Goal: Task Accomplishment & Management: Manage account settings

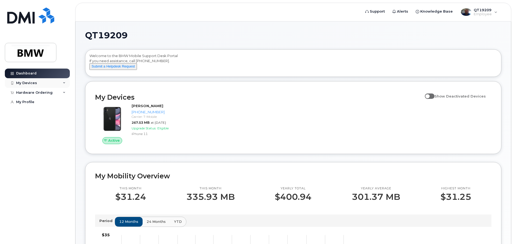
click at [25, 83] on div "My Devices" at bounding box center [26, 83] width 21 height 4
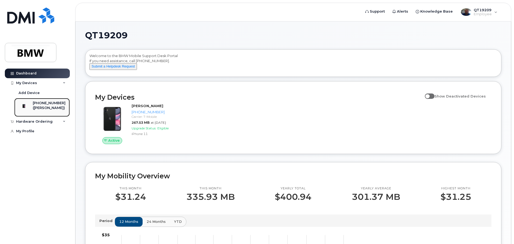
click at [44, 105] on div "[PHONE_NUMBER]" at bounding box center [49, 103] width 33 height 5
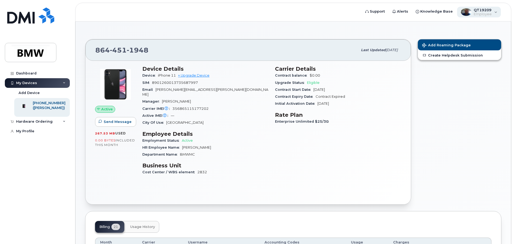
click at [494, 11] on div "QT19209 Employee" at bounding box center [479, 12] width 44 height 11
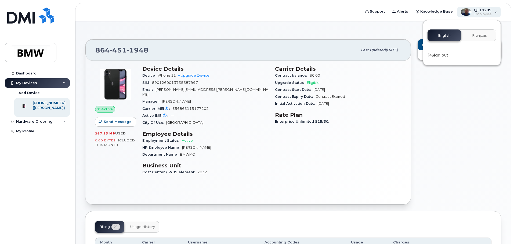
click at [494, 11] on div "QT19209 Employee" at bounding box center [479, 12] width 44 height 11
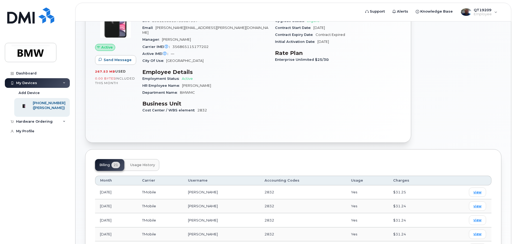
scroll to position [27, 0]
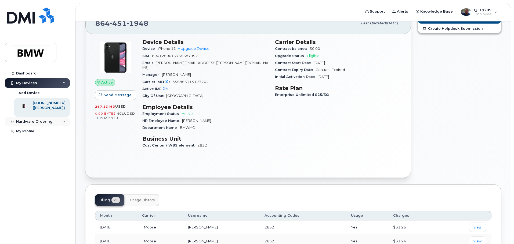
click at [47, 124] on div "Hardware Ordering" at bounding box center [34, 122] width 36 height 4
click at [28, 84] on div "My Devices" at bounding box center [26, 83] width 21 height 4
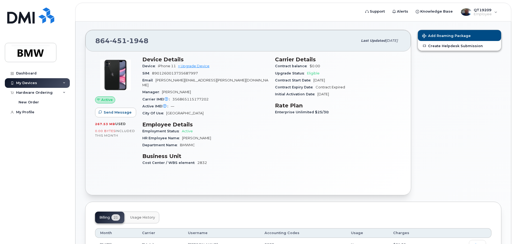
scroll to position [0, 0]
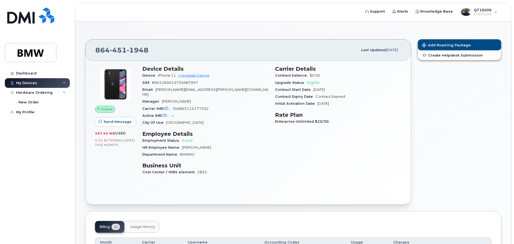
click at [167, 45] on div "864 451 1948" at bounding box center [226, 50] width 262 height 11
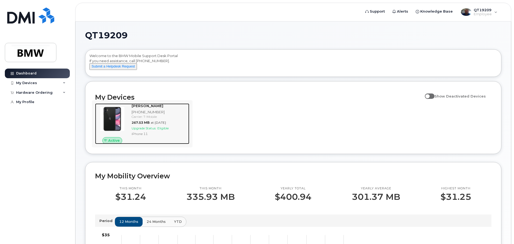
drag, startPoint x: 151, startPoint y: 123, endPoint x: 157, endPoint y: 121, distance: 6.1
click at [151, 119] on div "Carrier: T-Mobile" at bounding box center [159, 117] width 56 height 5
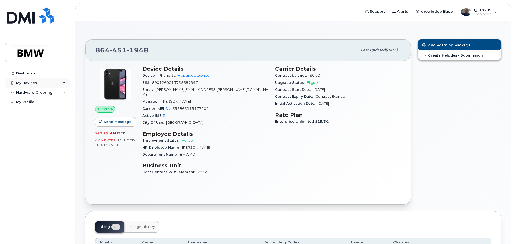
click at [24, 79] on div "My Devices" at bounding box center [37, 83] width 65 height 10
click at [469, 93] on div "Add Roaming Package Create Helpdesk Submission" at bounding box center [459, 122] width 90 height 172
click at [497, 10] on div "QT19209 Employee" at bounding box center [479, 12] width 44 height 11
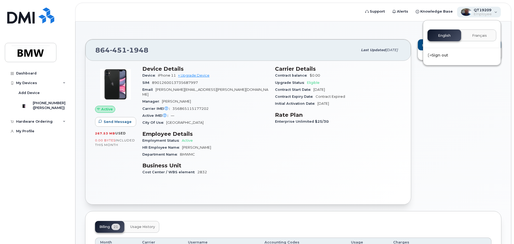
click at [497, 10] on div "QT19209 Employee" at bounding box center [479, 12] width 44 height 11
